Goal: Information Seeking & Learning: Understand process/instructions

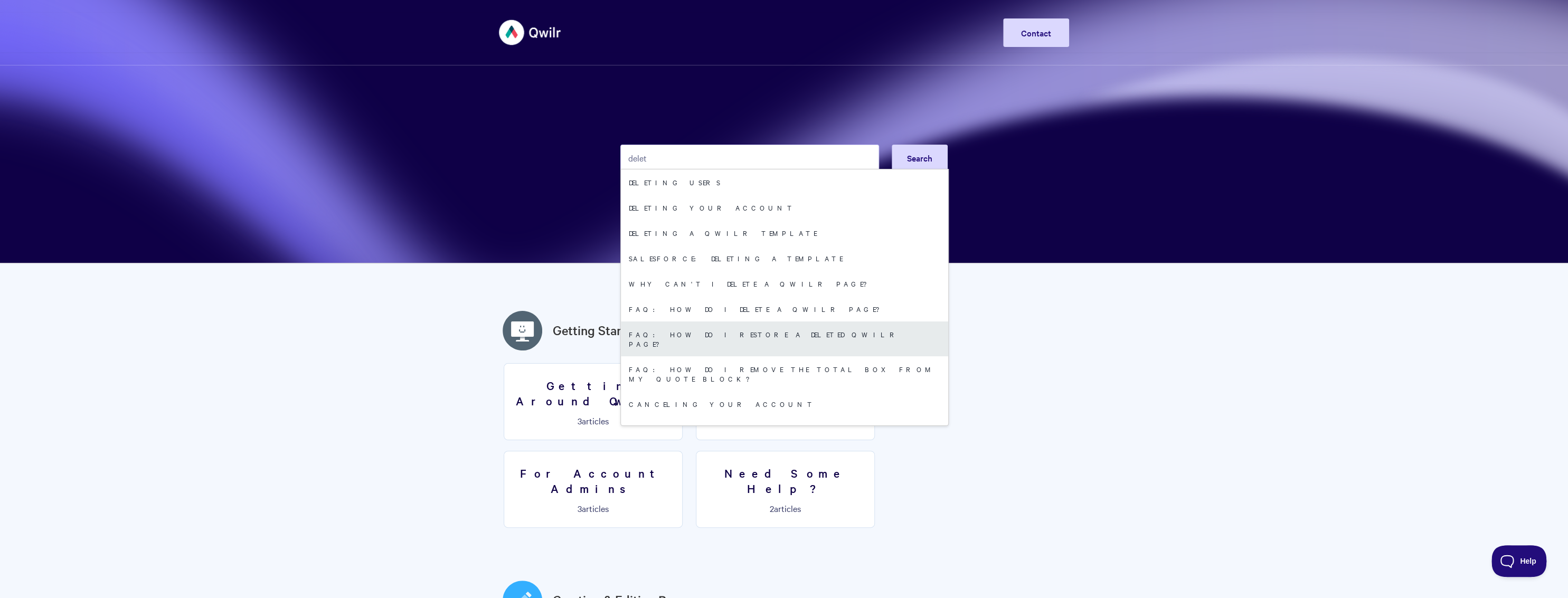
type input "delet"
click at [756, 331] on link "FAQ: How do I restore a deleted Qwilr Page?" at bounding box center [784, 338] width 328 height 35
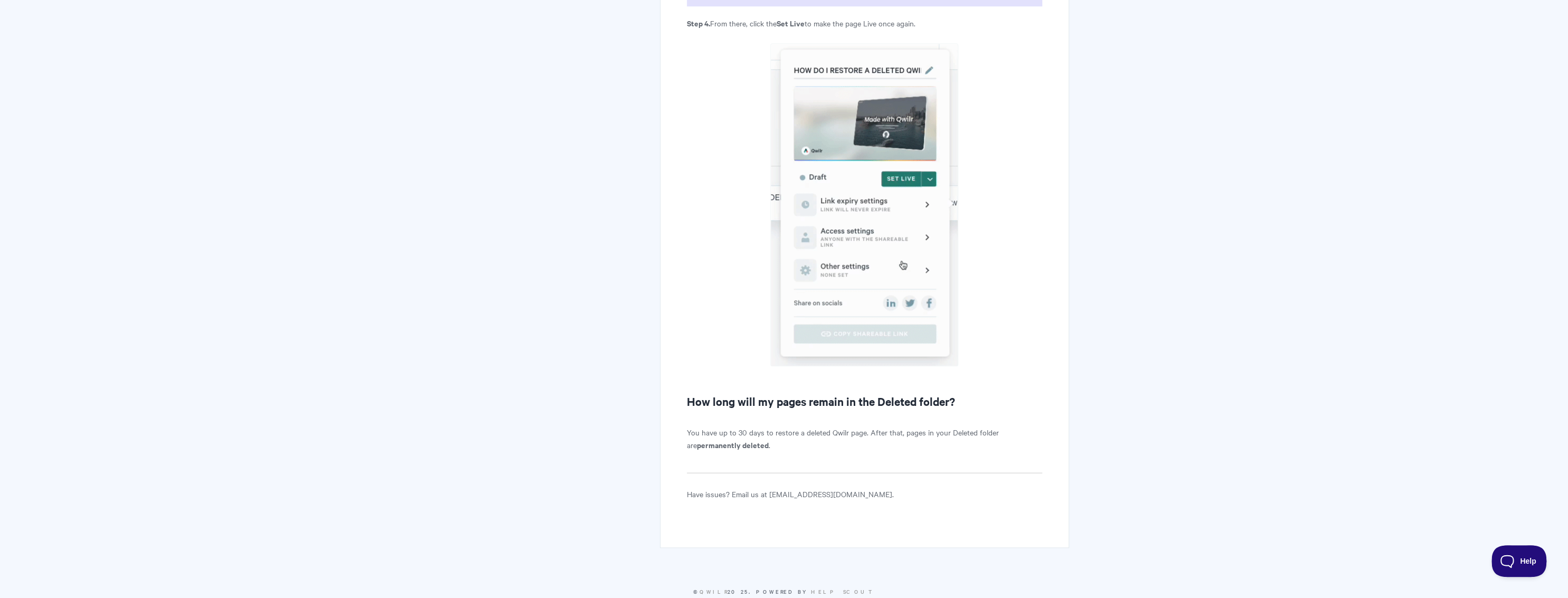
scroll to position [923, 0]
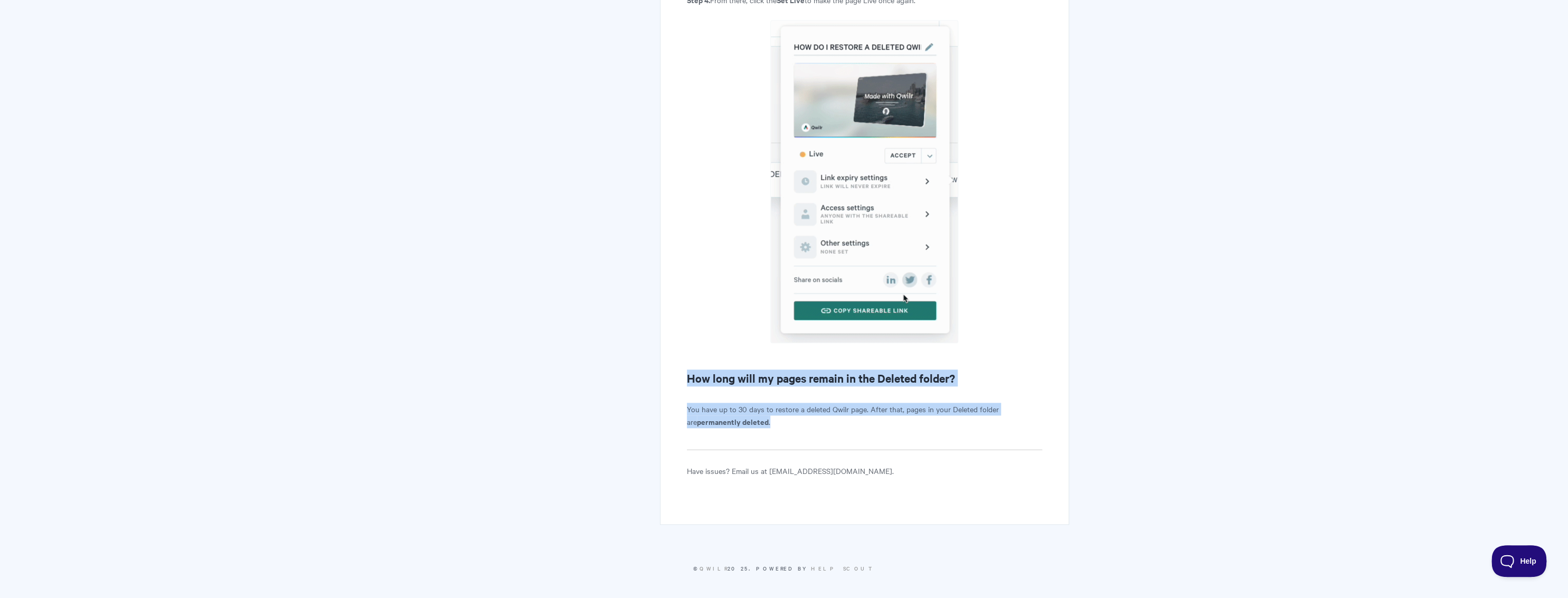
drag, startPoint x: 776, startPoint y: 425, endPoint x: 684, endPoint y: 370, distance: 107.2
copy article "How long will my pages remain in the Deleted folder? You have up to 30 days to …"
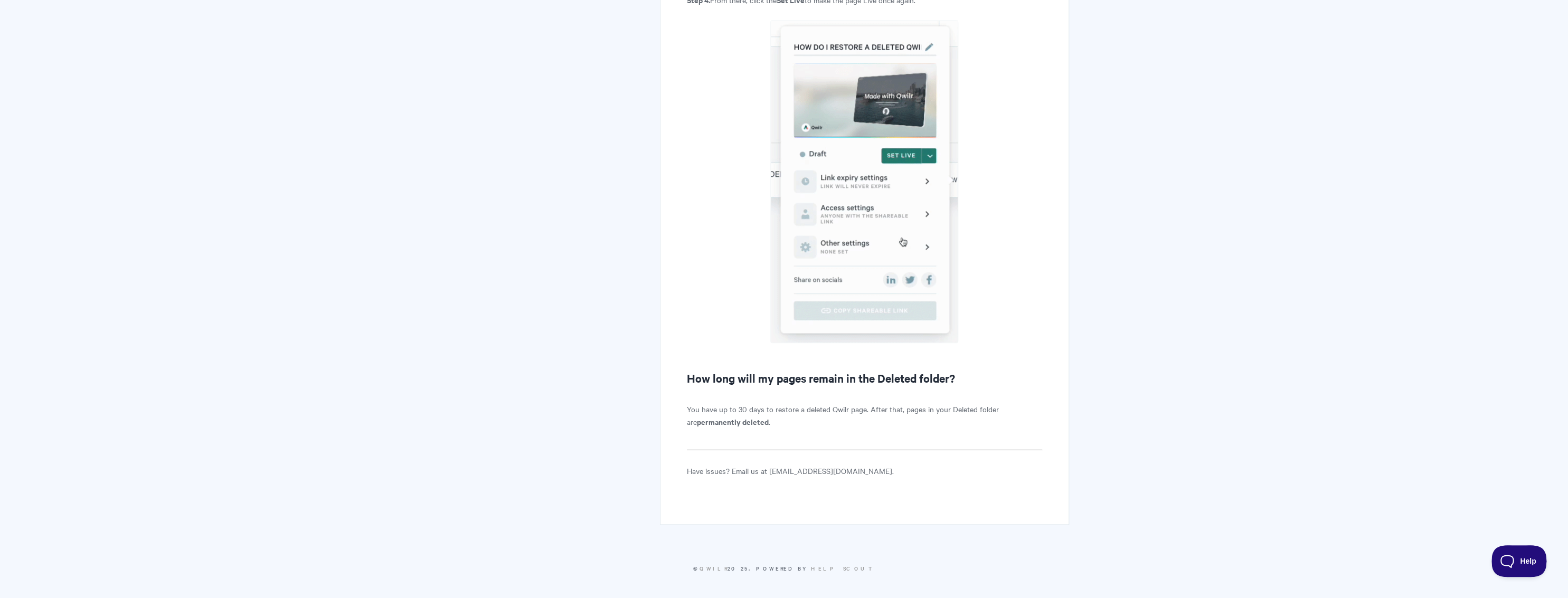
drag, startPoint x: 818, startPoint y: 468, endPoint x: 768, endPoint y: 469, distance: 50.0
click at [768, 469] on p "Have issues? Email us at [EMAIL_ADDRESS][DOMAIN_NAME]." at bounding box center [864, 471] width 355 height 13
copy p "[EMAIL_ADDRESS][DOMAIN_NAME]"
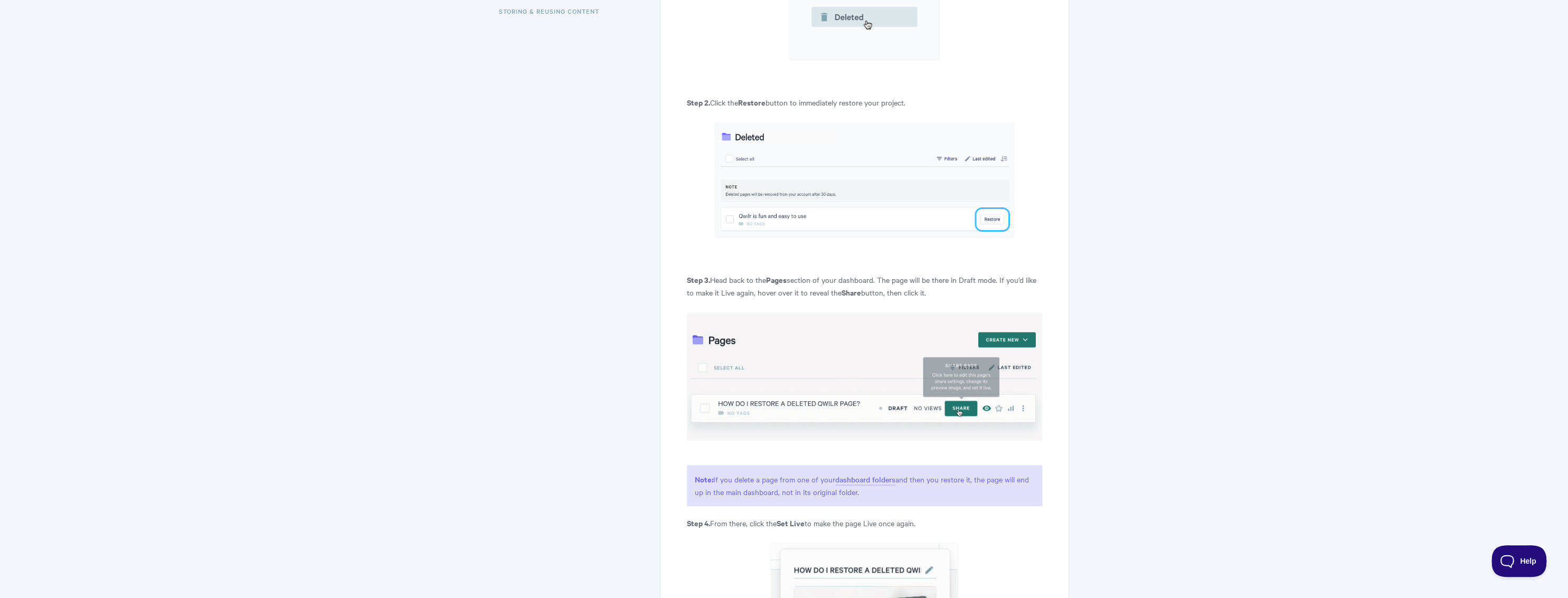
scroll to position [0, 0]
